Goal: Information Seeking & Learning: Learn about a topic

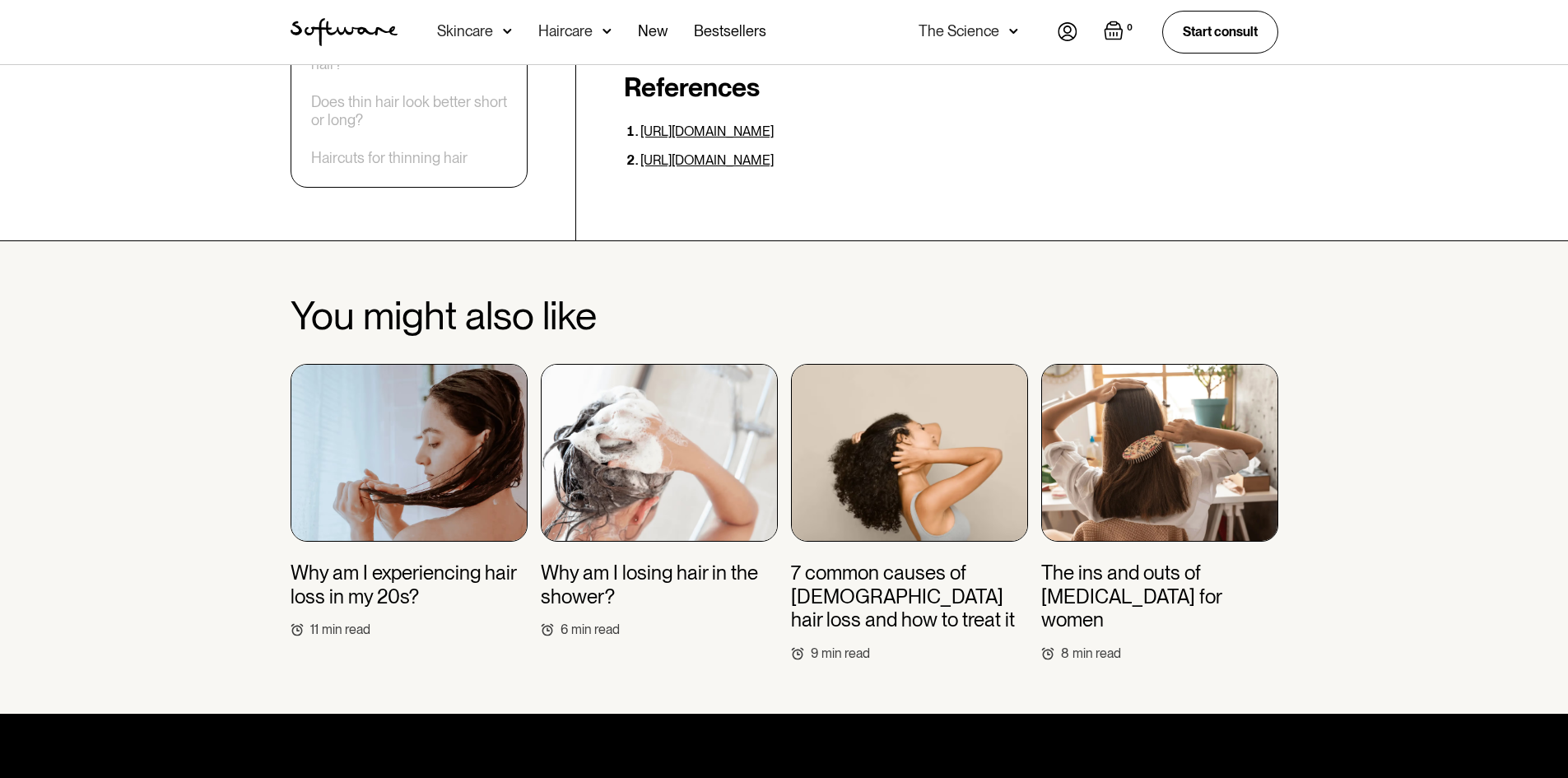
scroll to position [3786, 0]
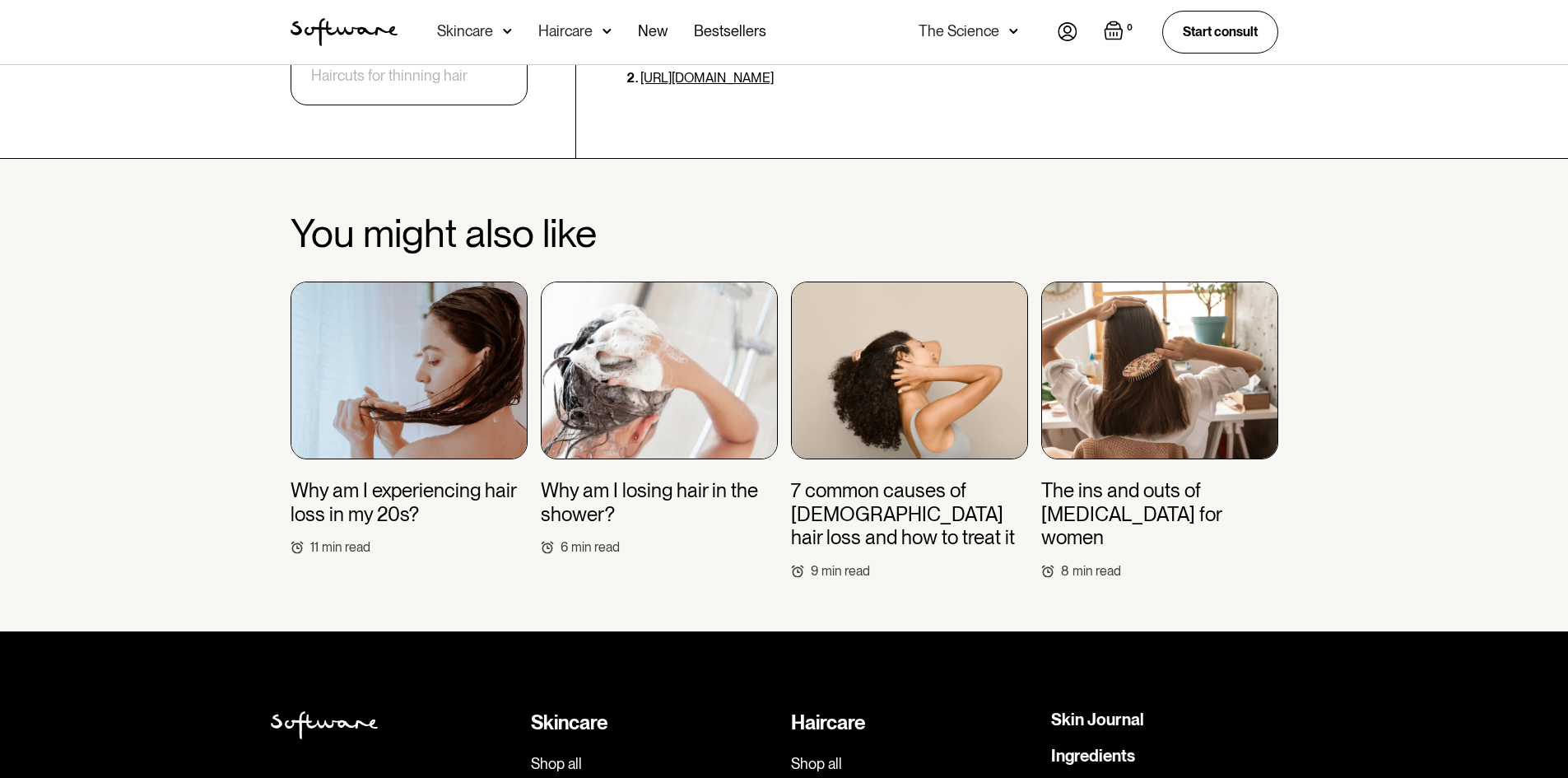
click at [641, 482] on h3 "Why am I losing hair in the shower?" at bounding box center [659, 503] width 237 height 48
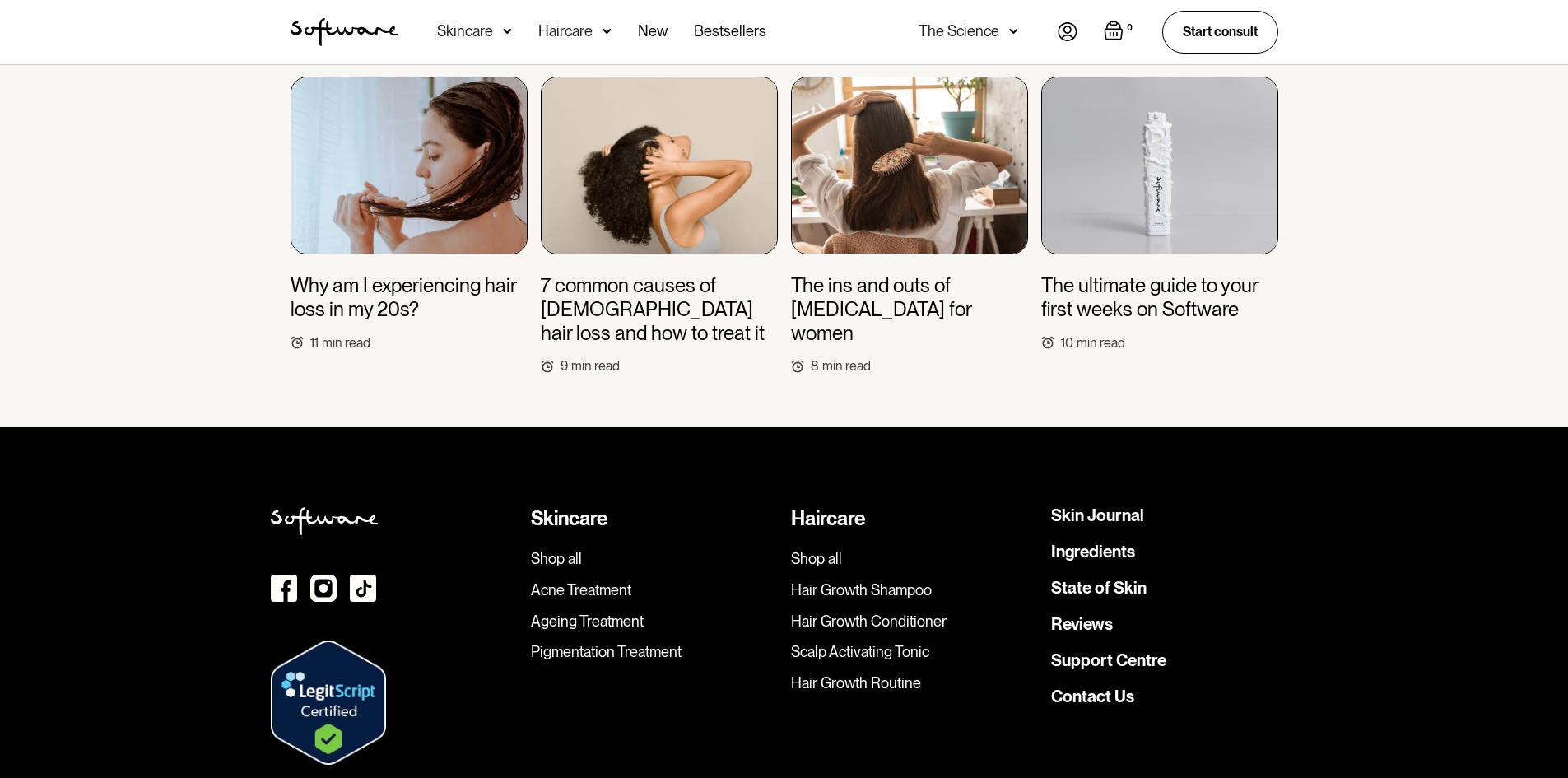
scroll to position [4353, 0]
